Goal: Go to known website: Go to known website

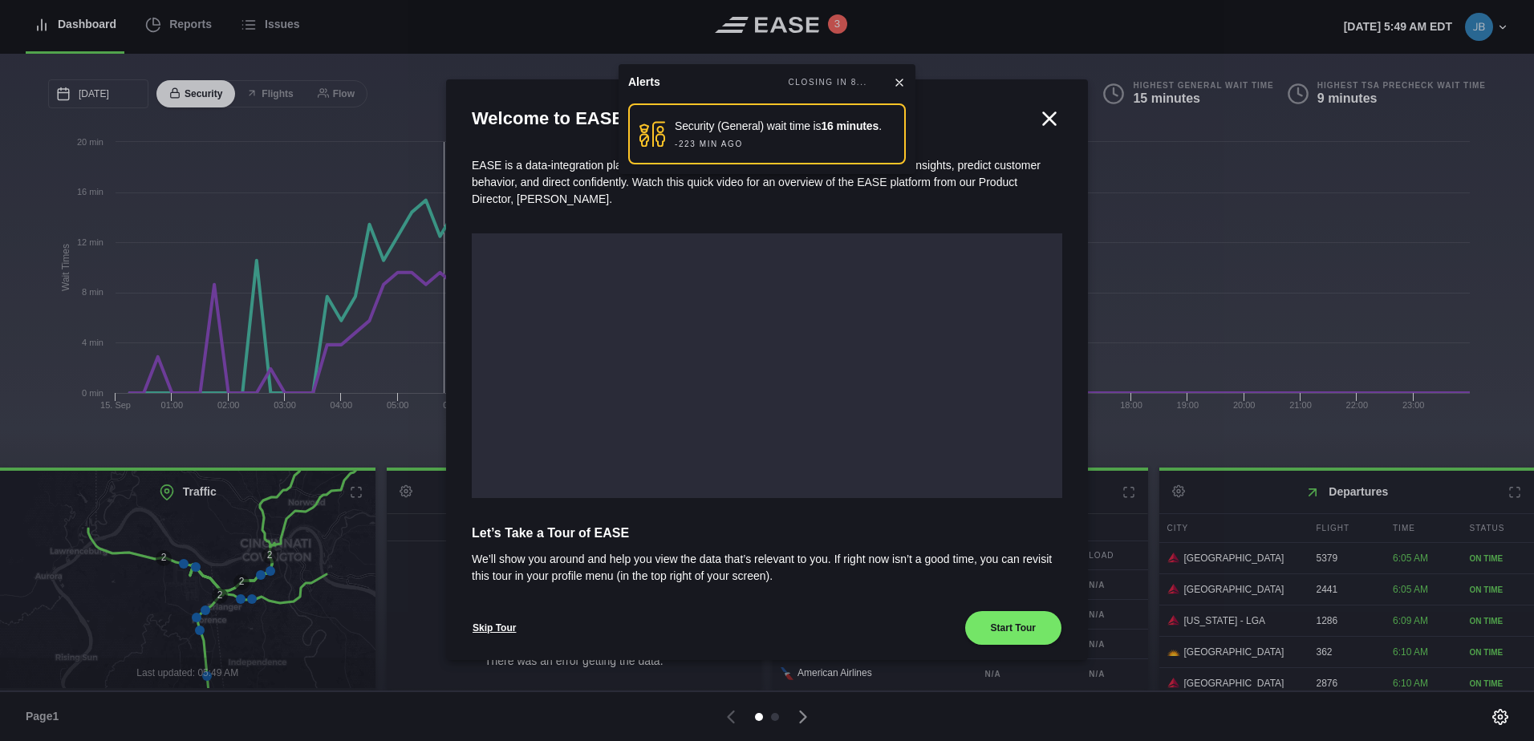
click at [899, 84] on icon at bounding box center [899, 82] width 13 height 13
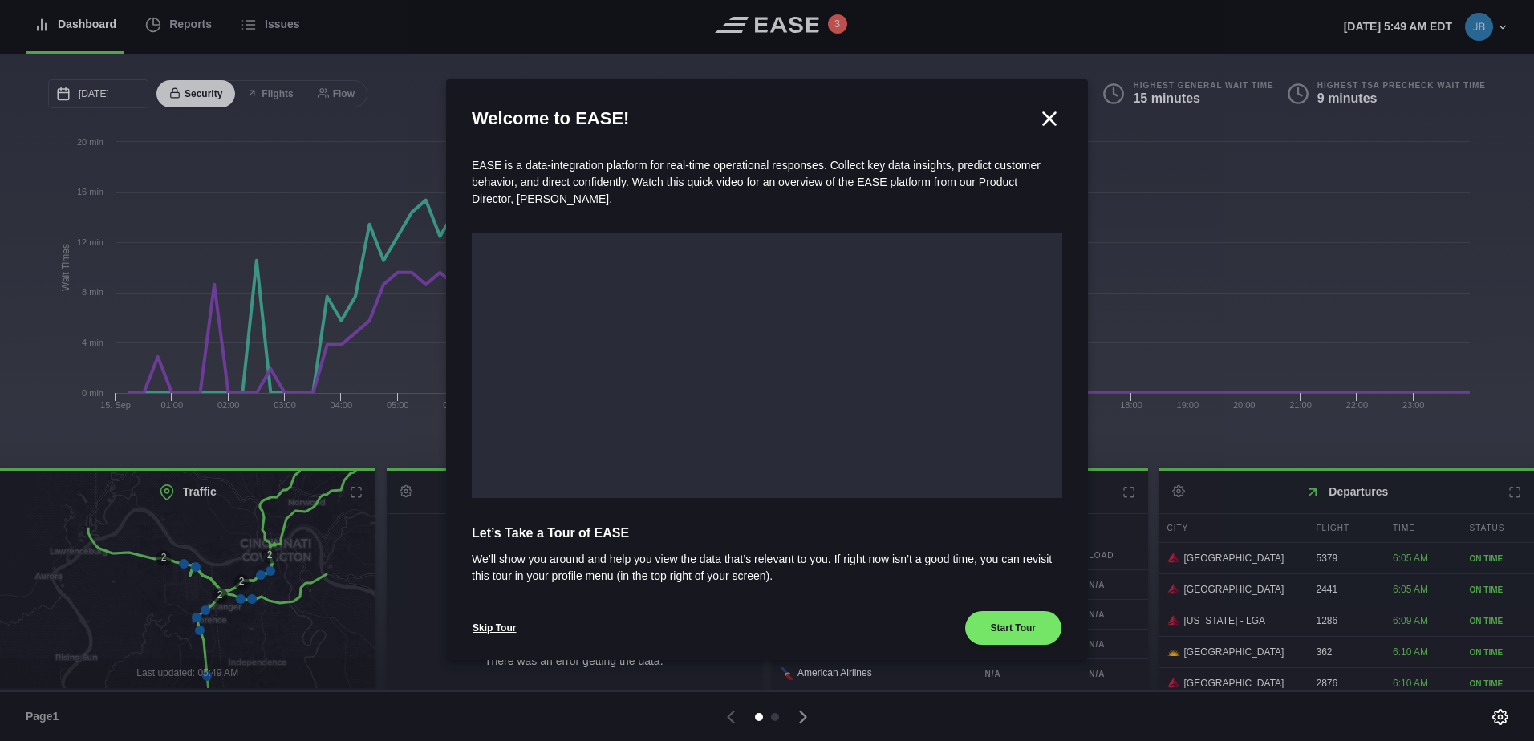
click at [1044, 119] on icon at bounding box center [1049, 119] width 24 height 24
